Goal: Find specific page/section: Find specific page/section

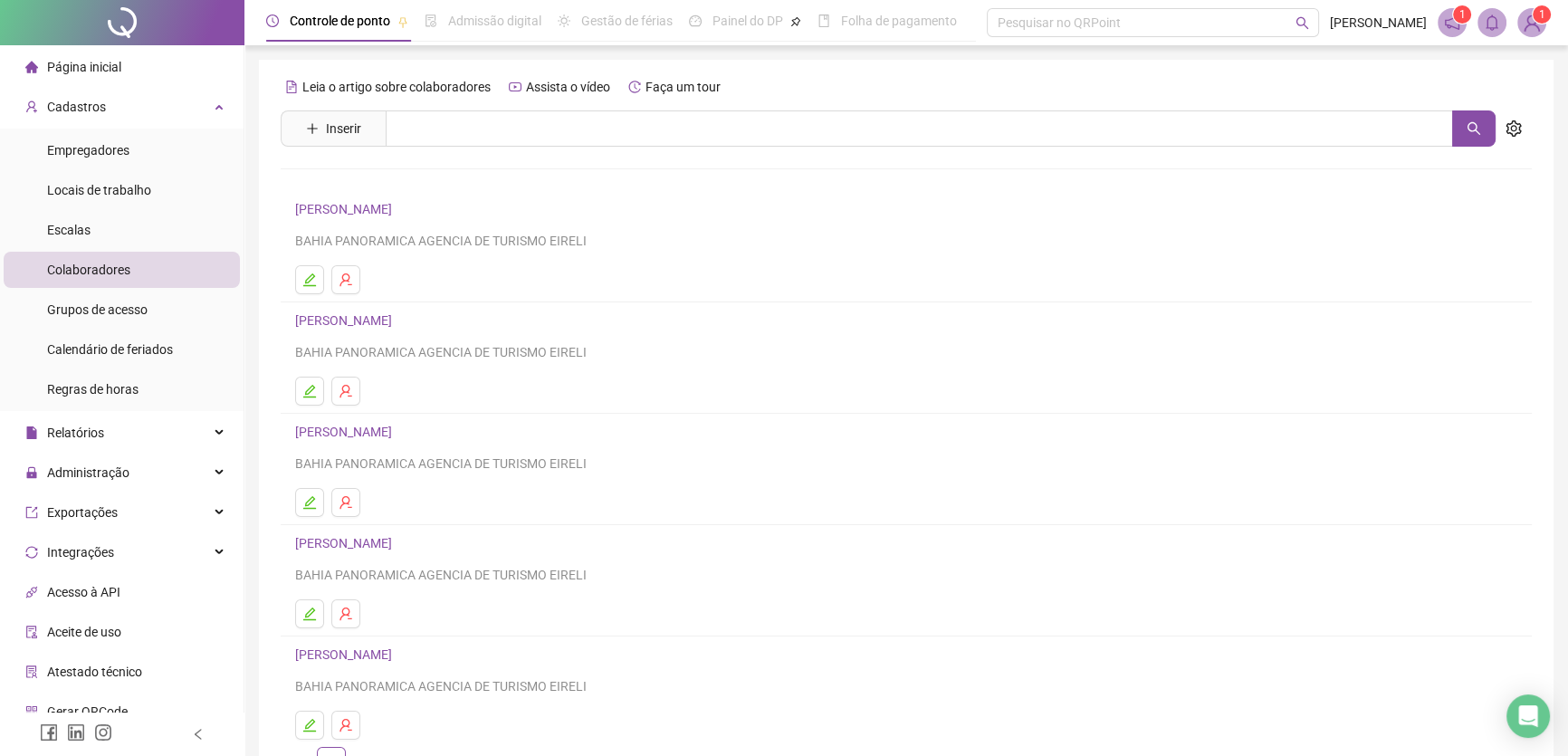
scroll to position [96, 0]
